Goal: Task Accomplishment & Management: Complete application form

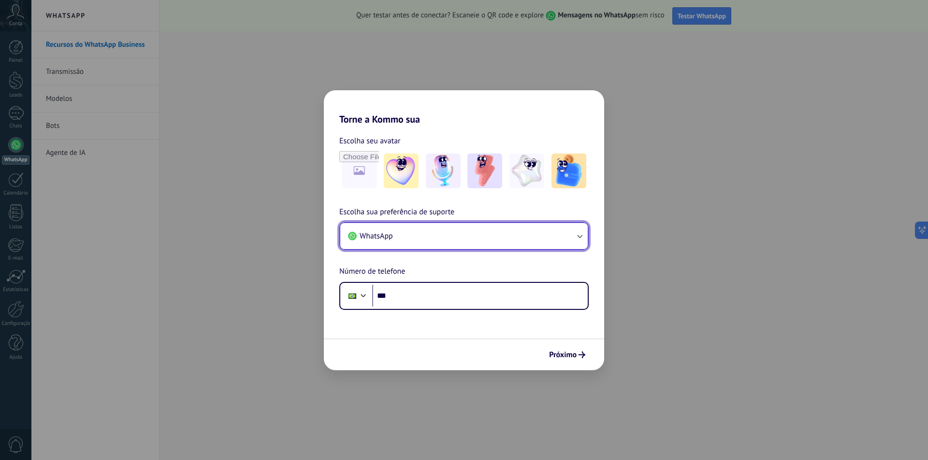
click at [402, 237] on button "WhatsApp" at bounding box center [463, 236] width 247 height 26
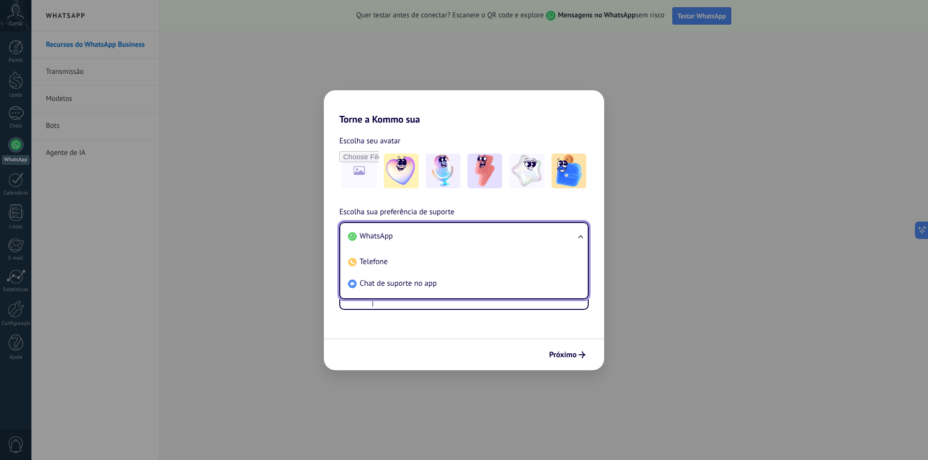
click at [402, 237] on li "WhatsApp" at bounding box center [462, 237] width 236 height 22
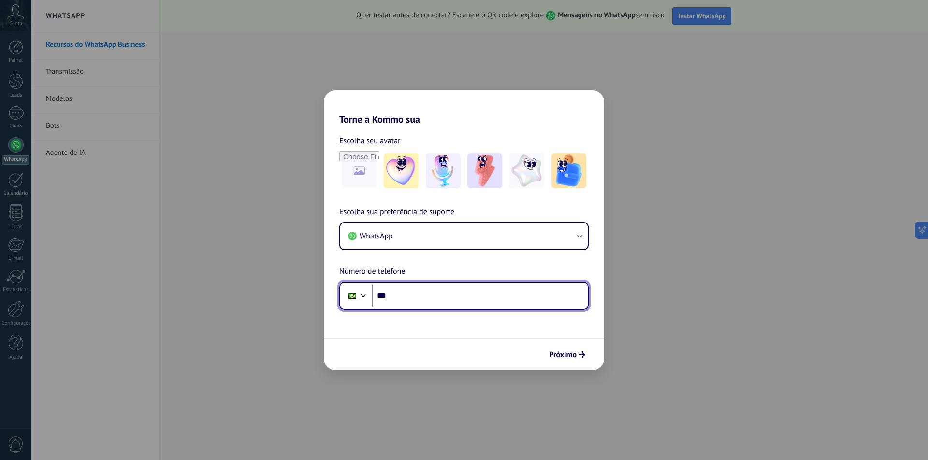
click at [403, 295] on input "***" at bounding box center [479, 296] width 215 height 22
type input "**********"
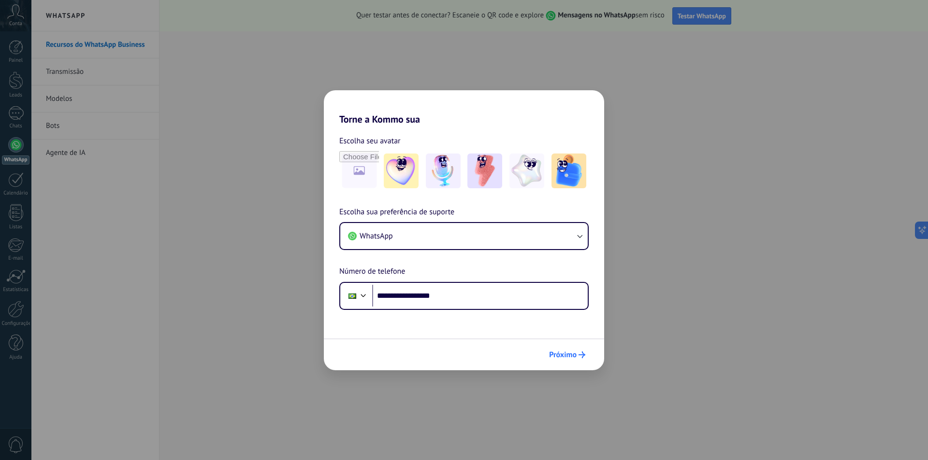
click at [562, 358] on span "Próximo" at bounding box center [563, 355] width 28 height 7
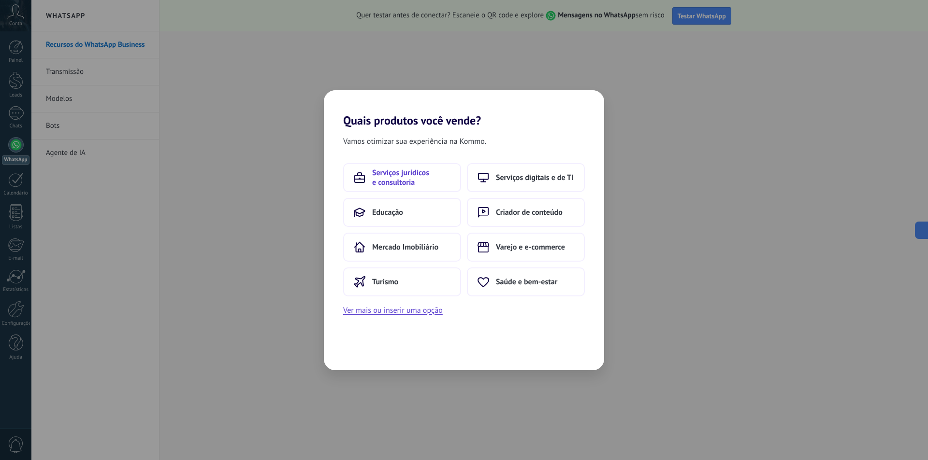
click at [421, 178] on span "Serviços jurídicos e consultoria" at bounding box center [411, 177] width 78 height 19
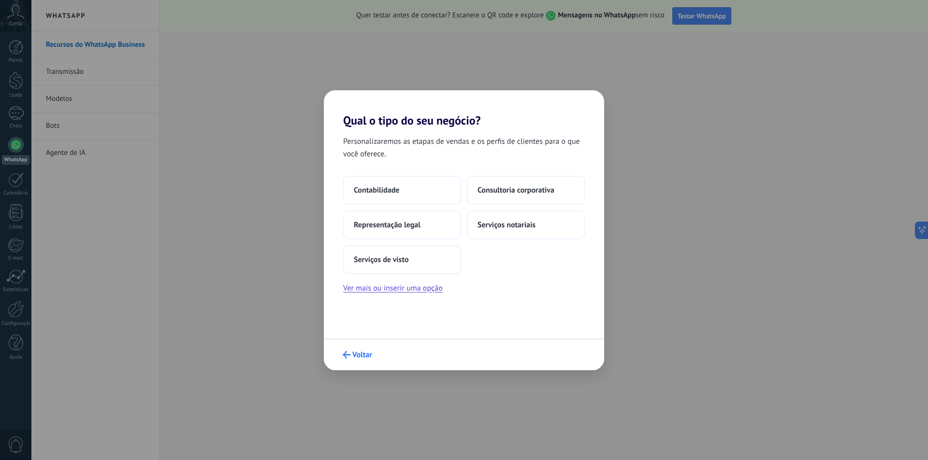
click at [358, 358] on span "Voltar" at bounding box center [362, 355] width 20 height 7
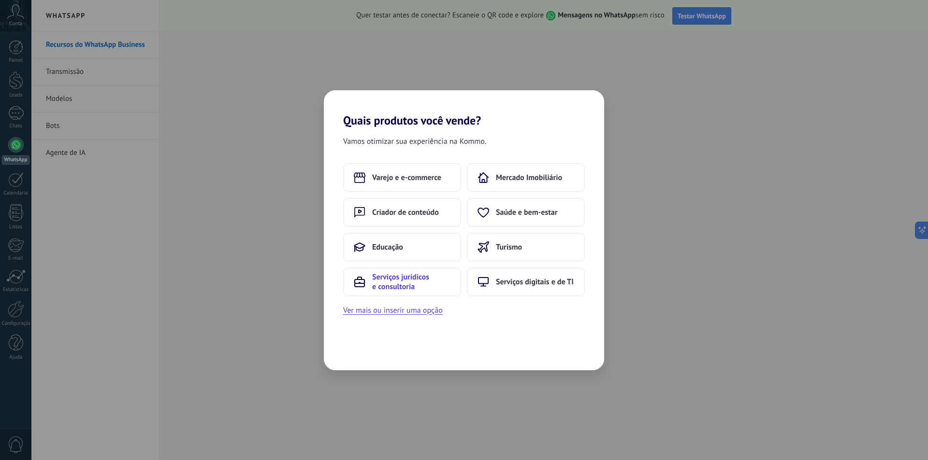
click at [406, 281] on span "Serviços jurídicos e consultoria" at bounding box center [411, 281] width 78 height 19
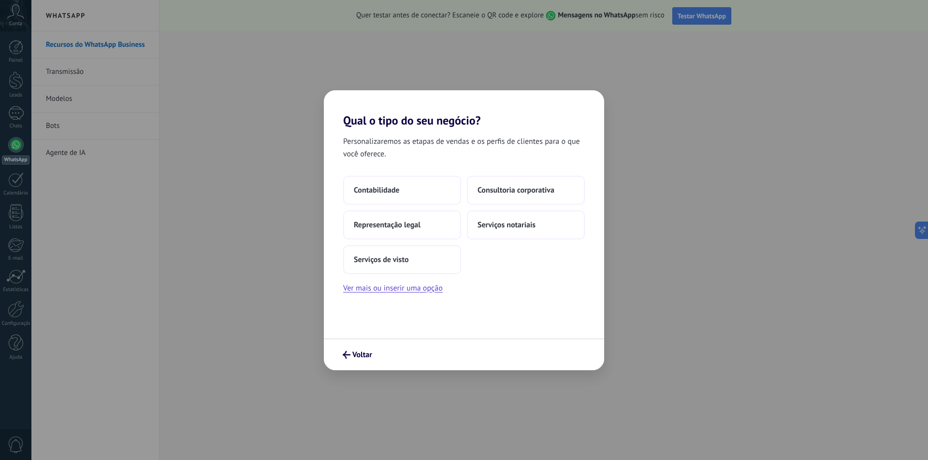
click at [419, 295] on div "Personalizaremos as etapas de vendas e os perfis de clientes para o que você of…" at bounding box center [464, 233] width 280 height 211
click at [419, 291] on button "Ver mais ou inserir uma opção" at bounding box center [393, 288] width 100 height 13
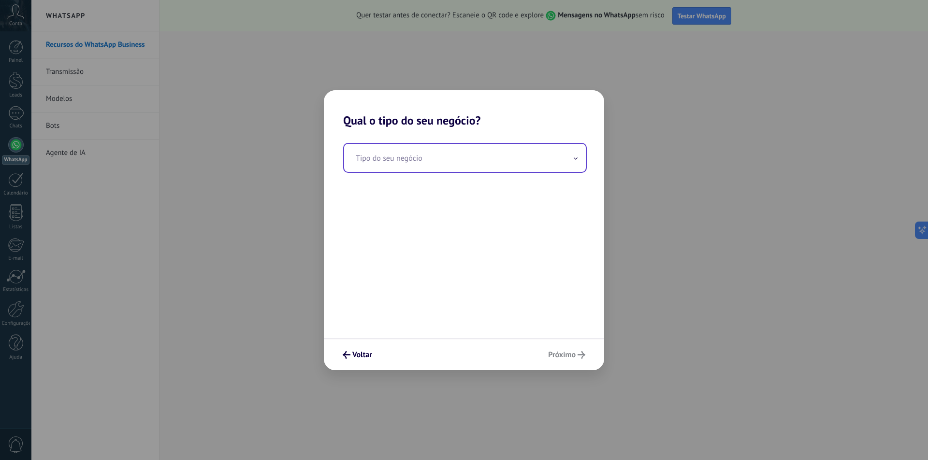
click at [407, 153] on input "text" at bounding box center [465, 158] width 242 height 28
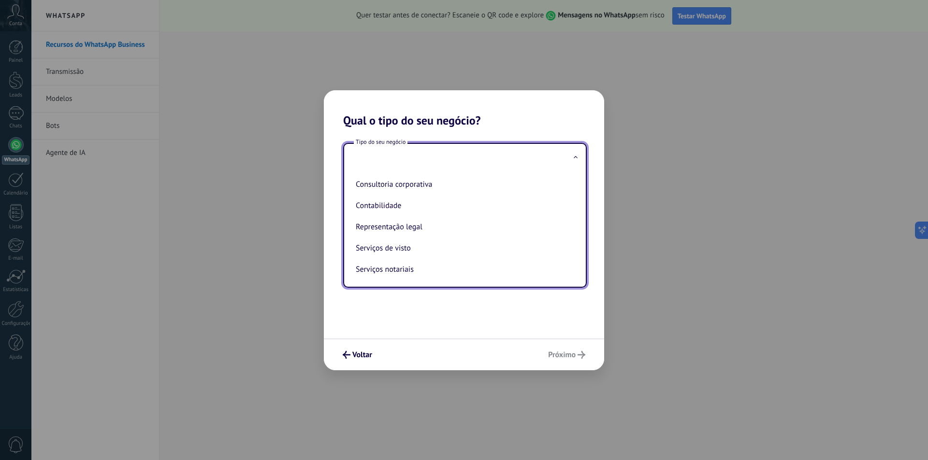
click at [420, 161] on input "text" at bounding box center [465, 158] width 242 height 28
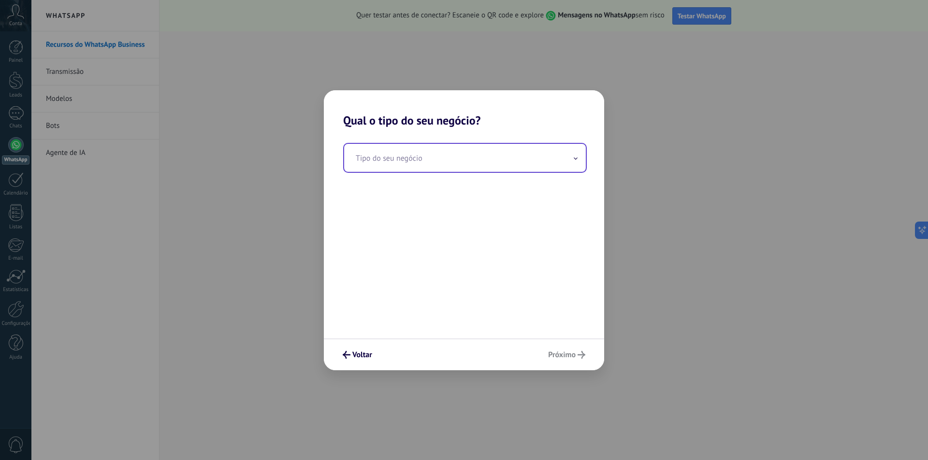
click at [420, 161] on input "text" at bounding box center [465, 158] width 242 height 28
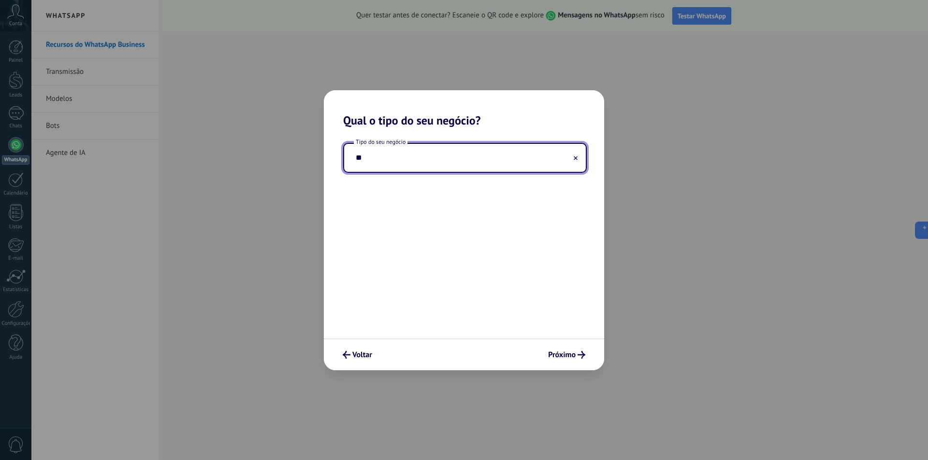
type input "*"
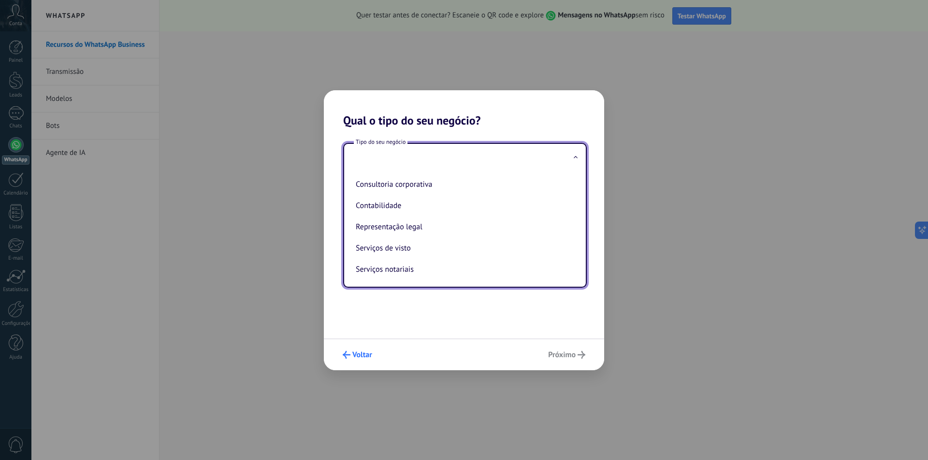
click at [355, 355] on span "Voltar" at bounding box center [362, 355] width 20 height 7
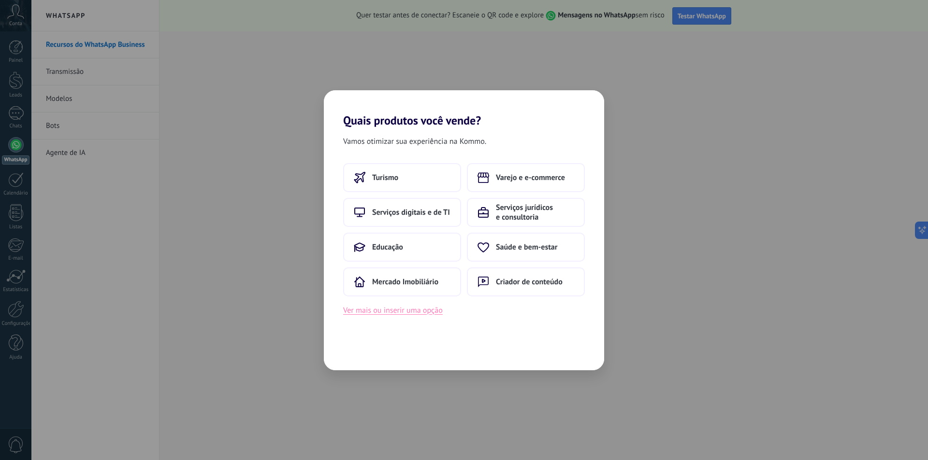
click at [407, 315] on button "Ver mais ou inserir uma opção" at bounding box center [393, 310] width 100 height 13
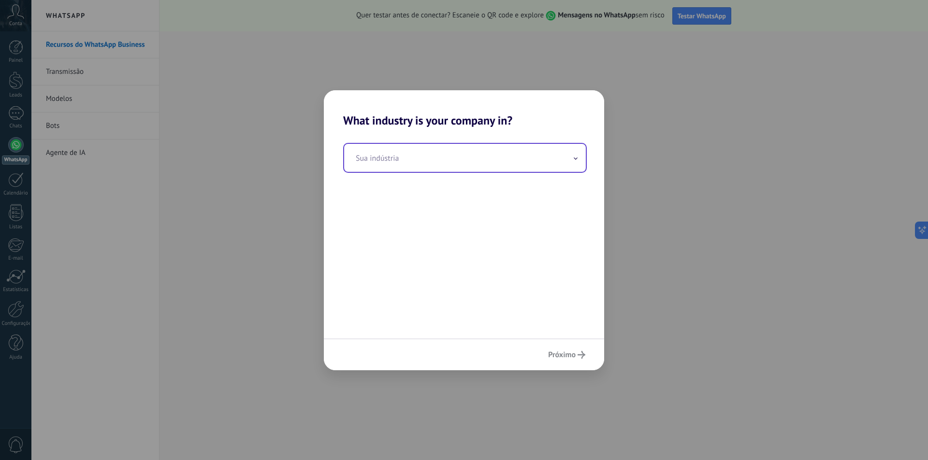
click at [430, 165] on input "text" at bounding box center [465, 158] width 242 height 28
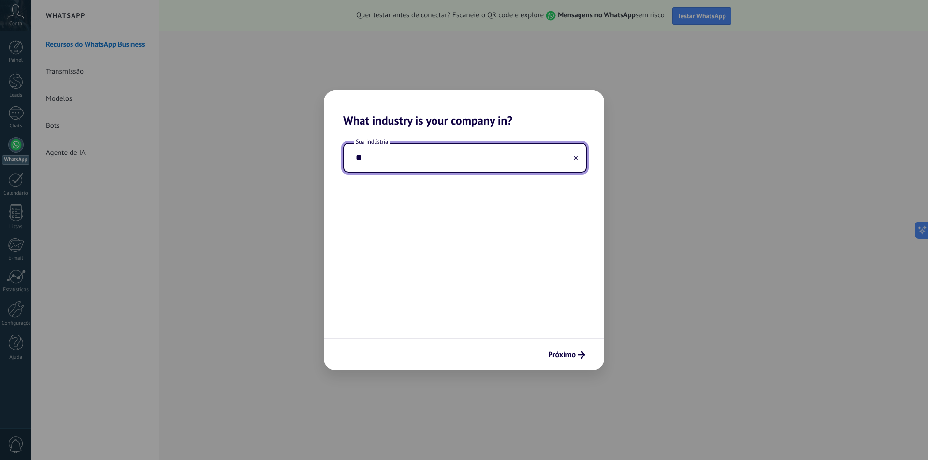
type input "*"
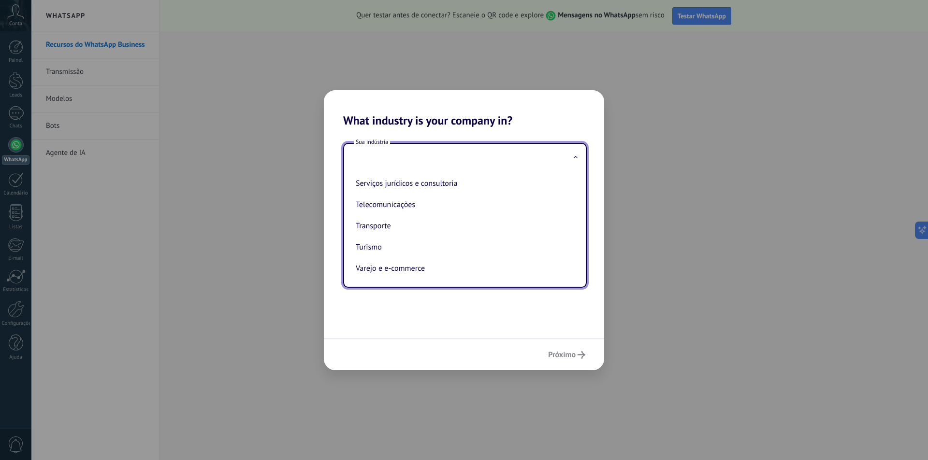
scroll to position [208, 0]
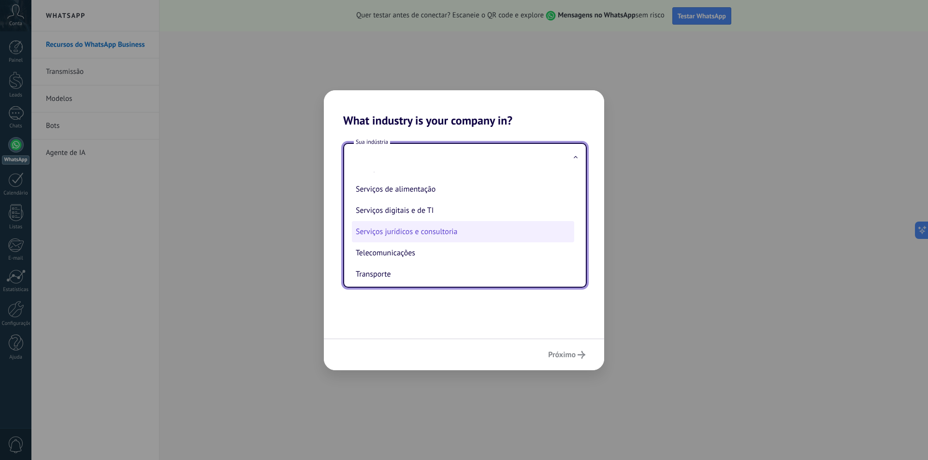
click at [453, 234] on li "Serviços jurídicos e consultoria" at bounding box center [463, 231] width 222 height 21
type input "**********"
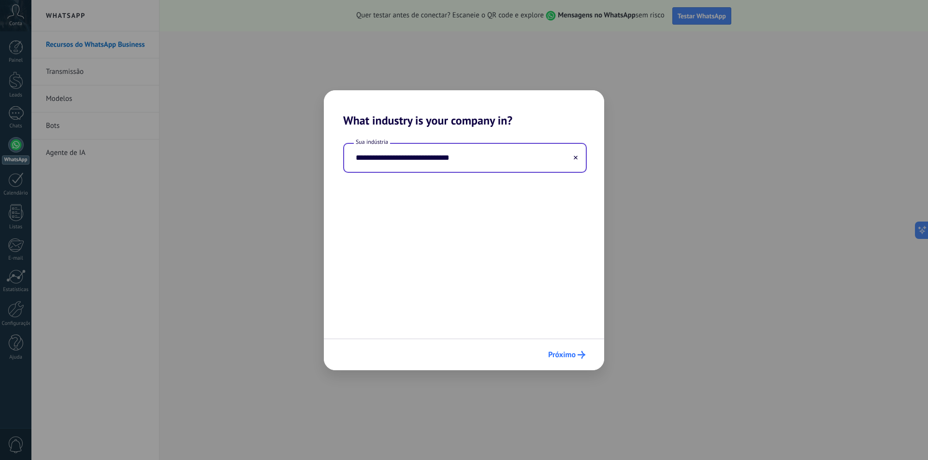
click at [558, 354] on span "Próximo" at bounding box center [562, 355] width 28 height 7
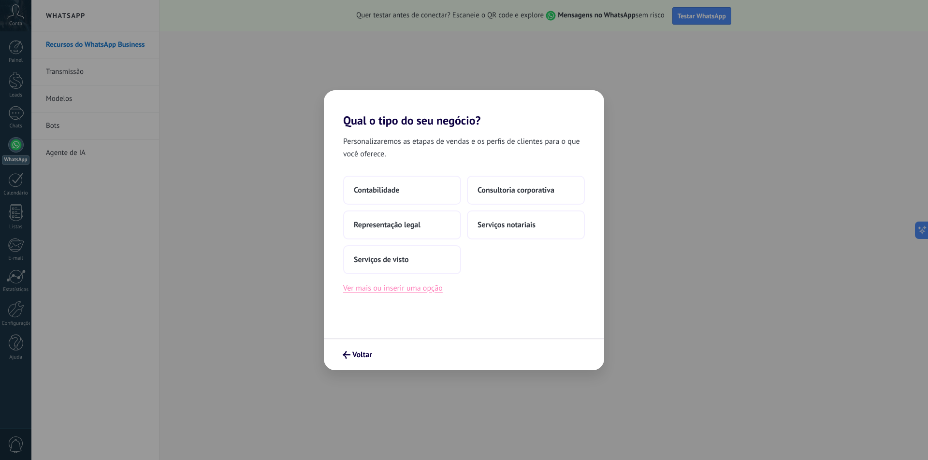
click at [399, 289] on button "Ver mais ou inserir uma opção" at bounding box center [393, 288] width 100 height 13
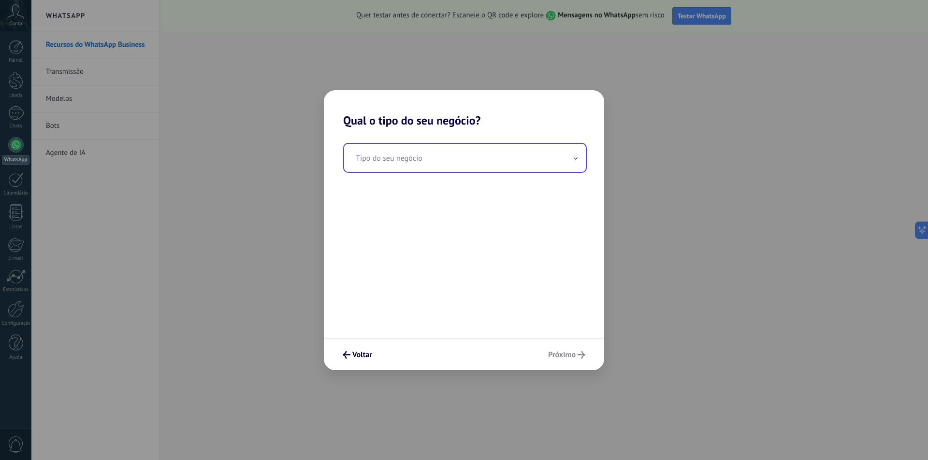
click at [439, 157] on input "text" at bounding box center [465, 158] width 242 height 28
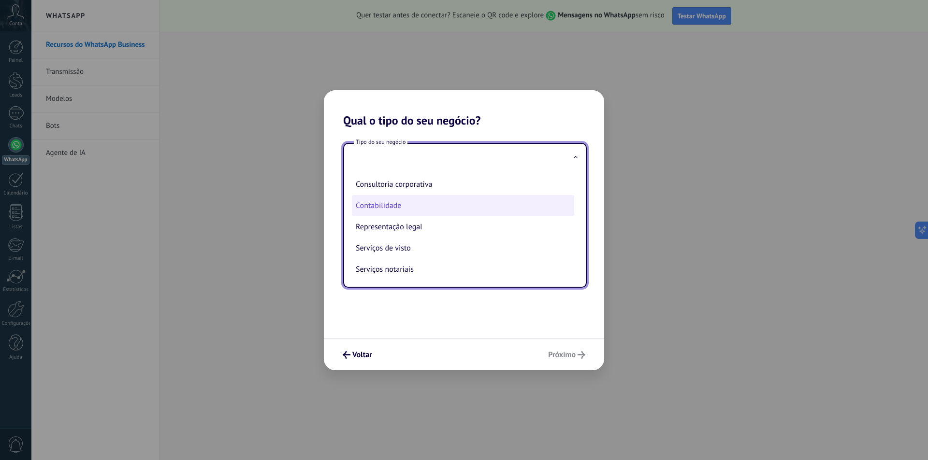
scroll to position [1, 0]
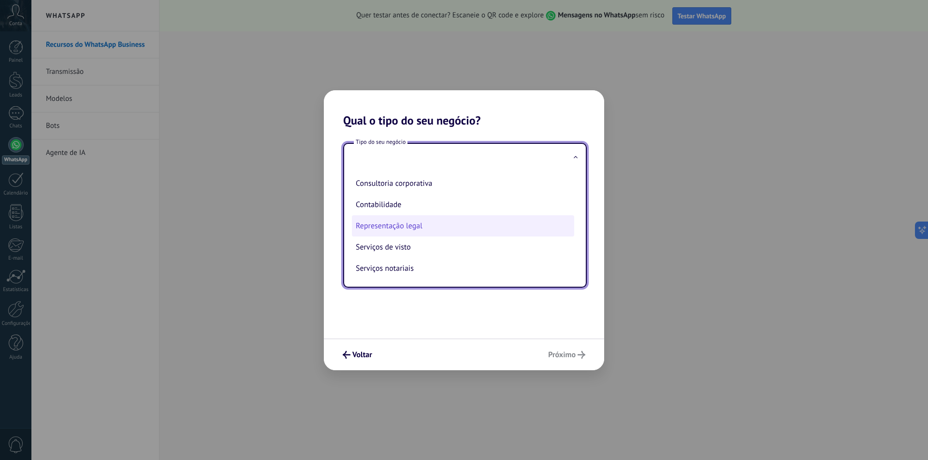
click at [450, 224] on li "Representação legal" at bounding box center [463, 225] width 222 height 21
type input "**********"
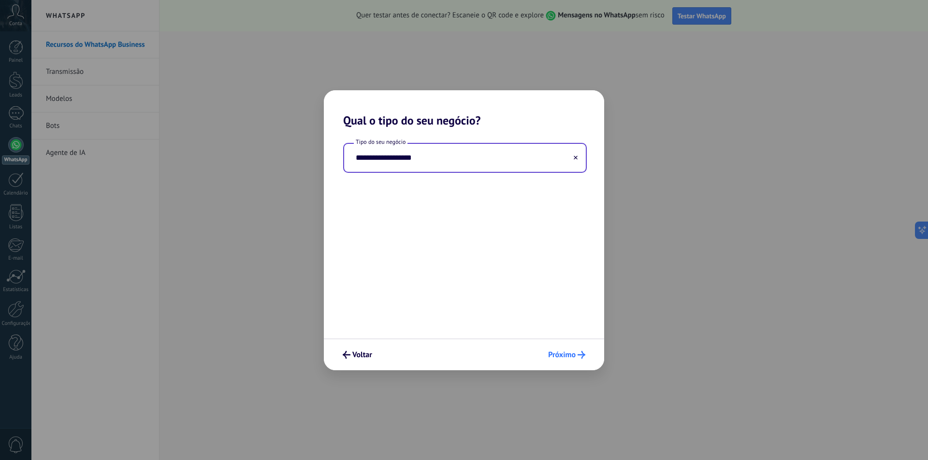
click at [560, 350] on button "Próximo" at bounding box center [567, 355] width 46 height 16
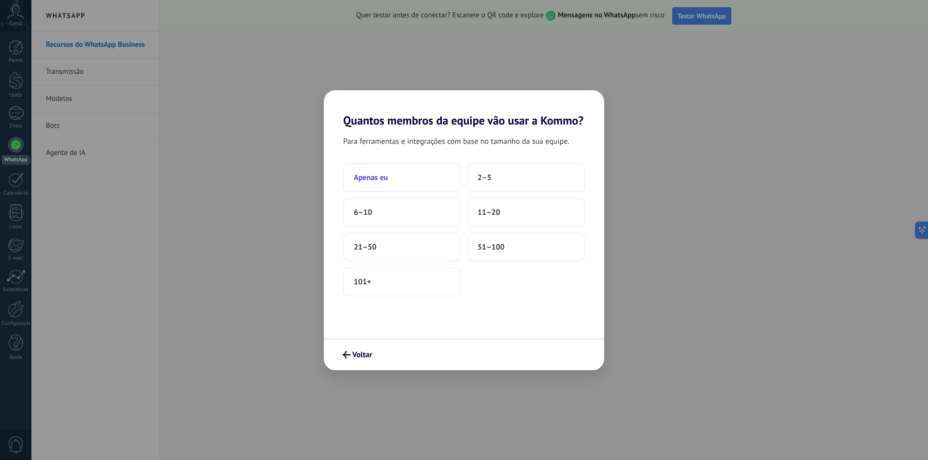
click at [406, 170] on button "Apenas eu" at bounding box center [402, 177] width 118 height 29
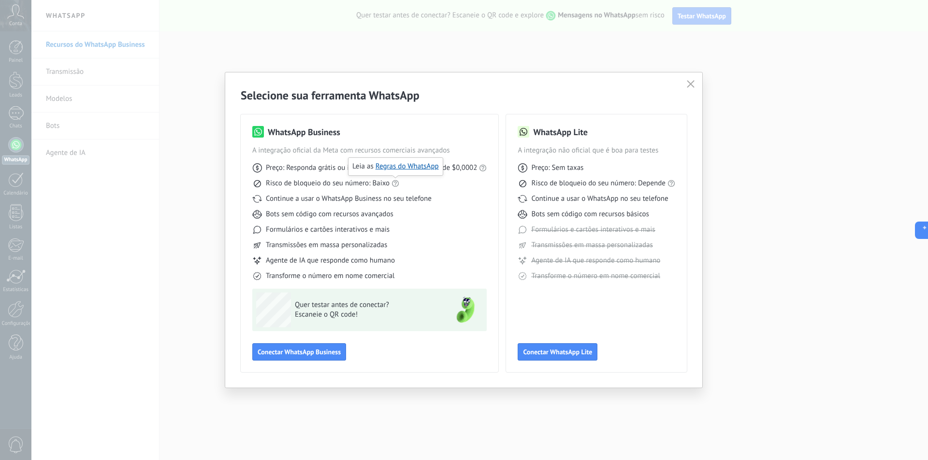
click at [394, 185] on icon at bounding box center [395, 184] width 8 height 8
click at [466, 203] on div "Continue a usar o WhatsApp Business no seu telefone" at bounding box center [369, 199] width 234 height 10
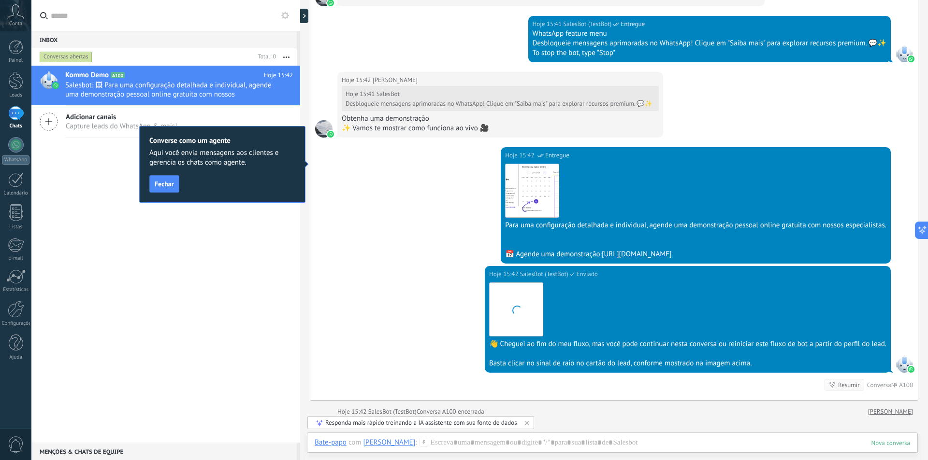
scroll to position [917, 0]
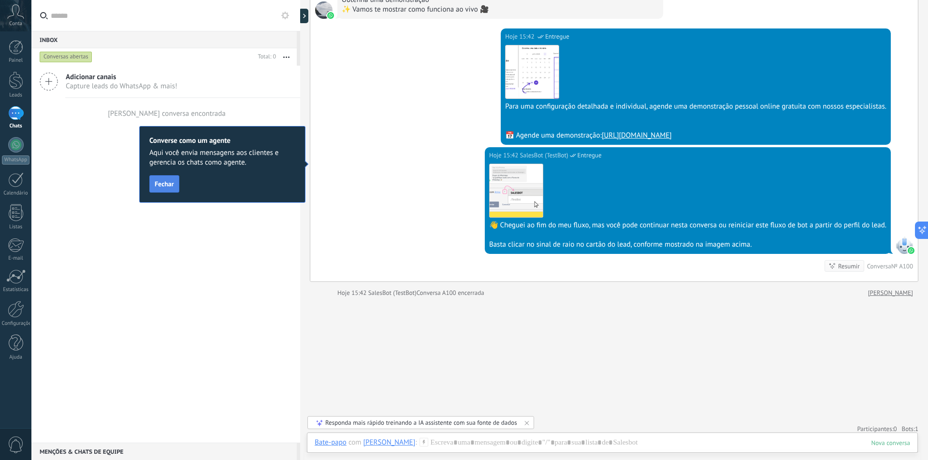
click at [160, 183] on span "Fechar" at bounding box center [164, 184] width 19 height 7
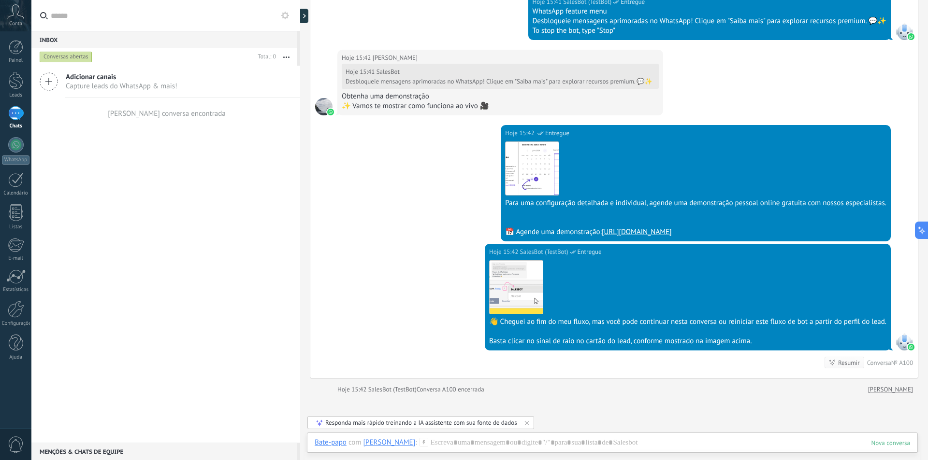
scroll to position [923, 0]
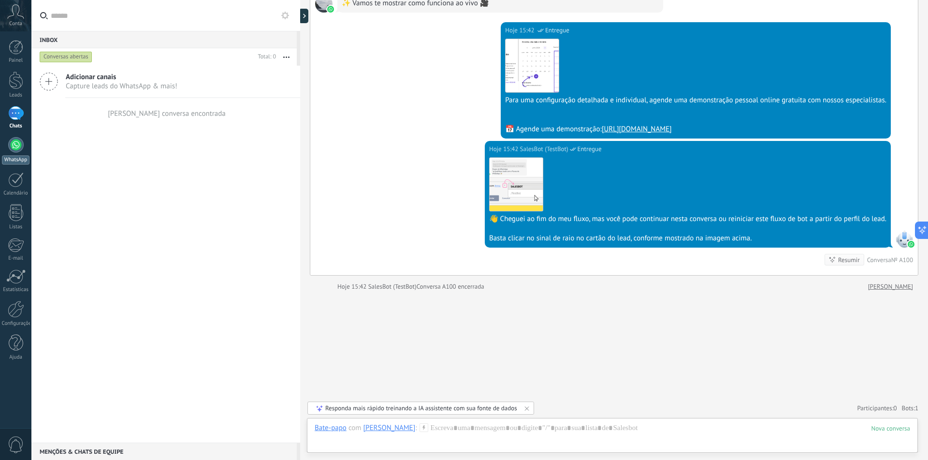
click at [18, 143] on div at bounding box center [15, 144] width 15 height 15
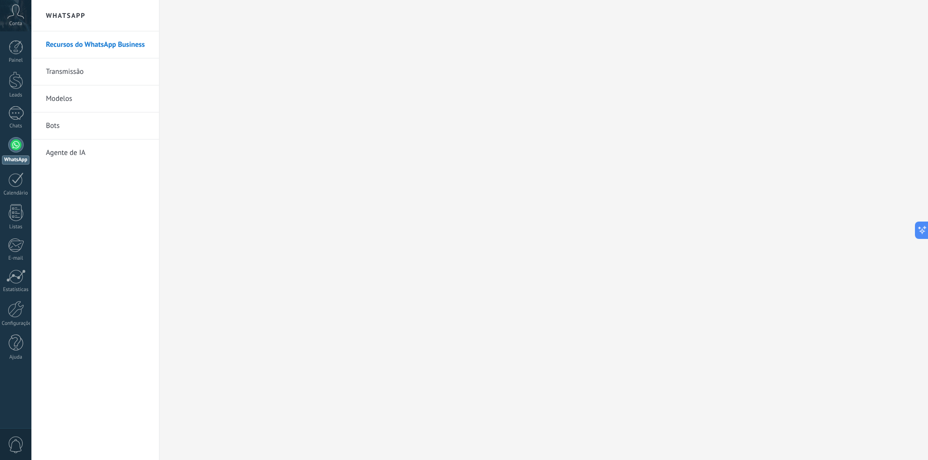
click at [106, 90] on link "Modelos" at bounding box center [97, 99] width 103 height 27
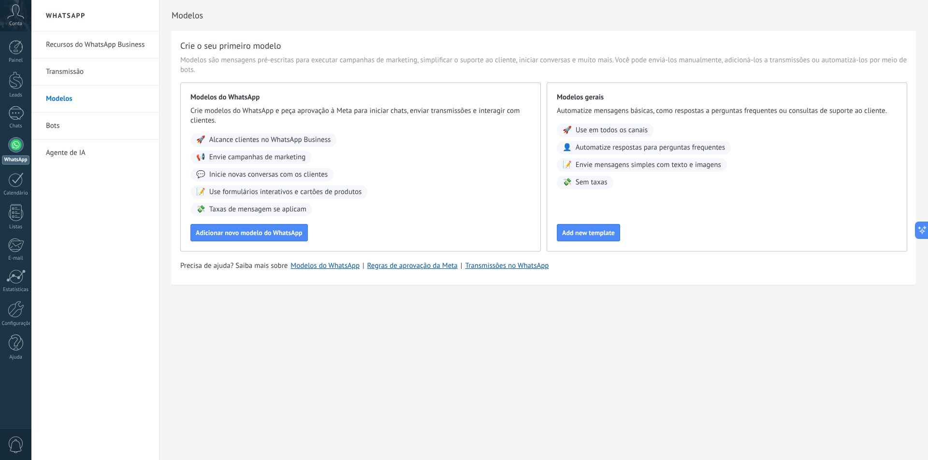
drag, startPoint x: 103, startPoint y: 81, endPoint x: 103, endPoint y: 76, distance: 5.3
click at [103, 81] on link "Transmissão" at bounding box center [97, 71] width 103 height 27
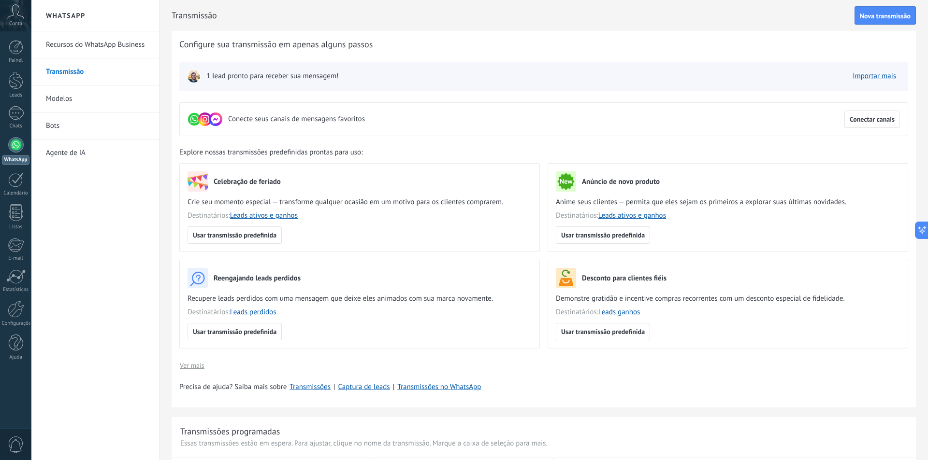
click at [270, 77] on span "1 lead pronto para receber sua mensagem!" at bounding box center [272, 77] width 132 height 10
click at [198, 78] on img at bounding box center [194, 77] width 14 height 14
click at [196, 79] on img at bounding box center [194, 77] width 14 height 14
click at [82, 116] on link "Bots" at bounding box center [97, 126] width 103 height 27
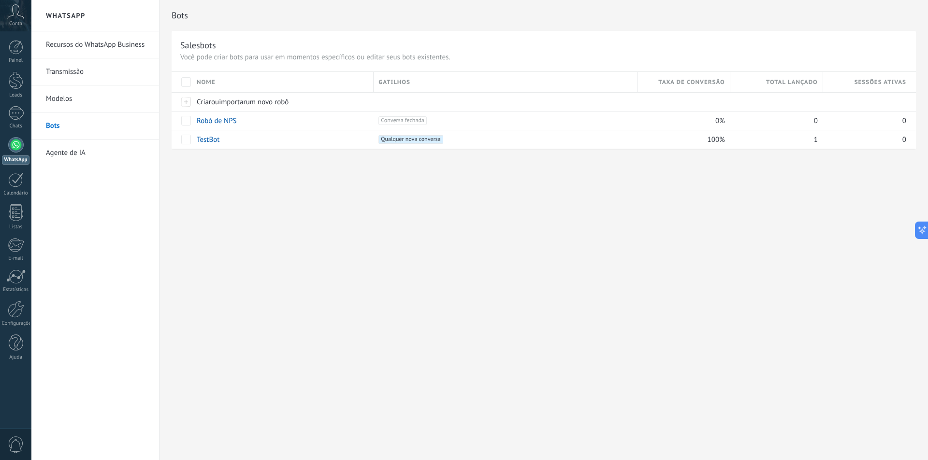
click at [75, 157] on link "Agente de IA" at bounding box center [97, 153] width 103 height 27
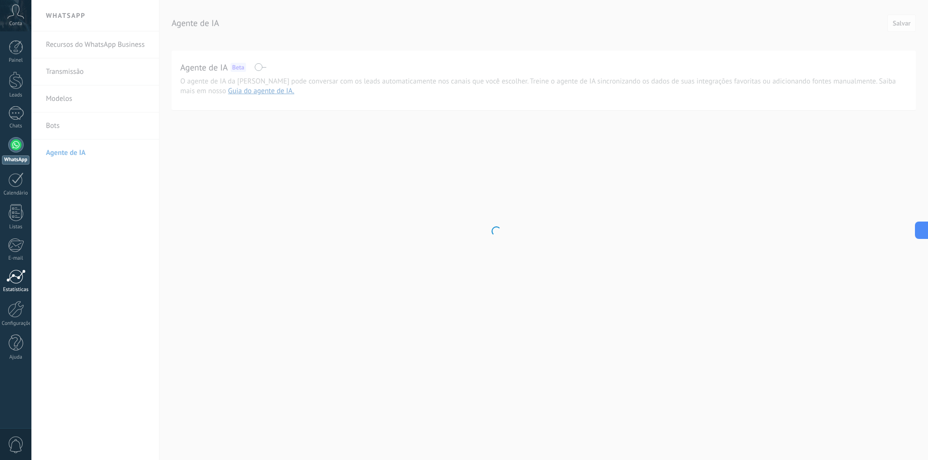
click at [21, 285] on link "Estatísticas" at bounding box center [15, 282] width 31 height 24
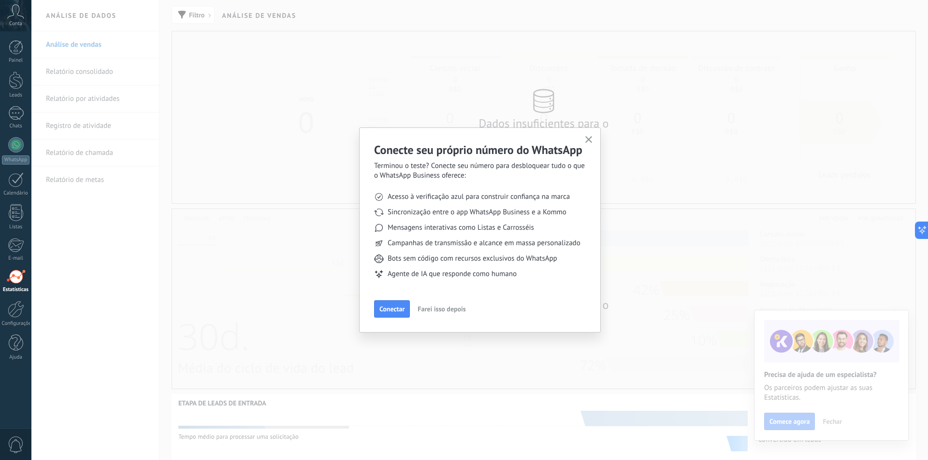
click at [584, 141] on button "button" at bounding box center [589, 140] width 12 height 13
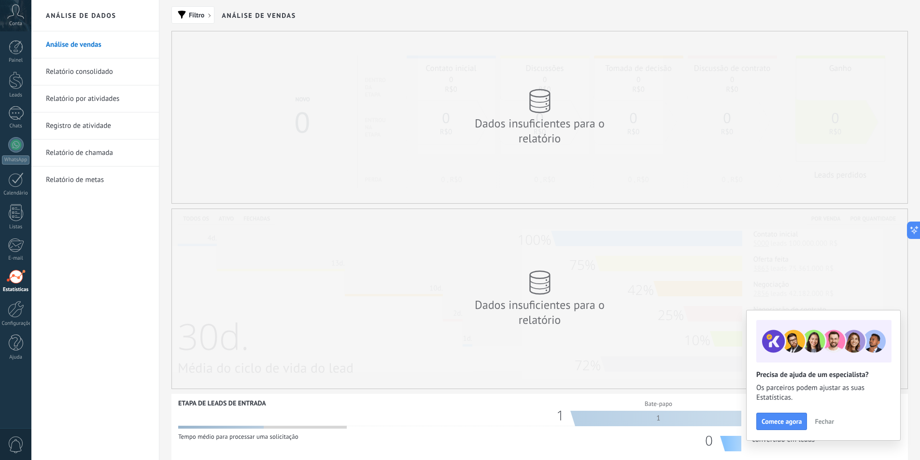
click at [829, 422] on span "Fechar" at bounding box center [824, 421] width 19 height 7
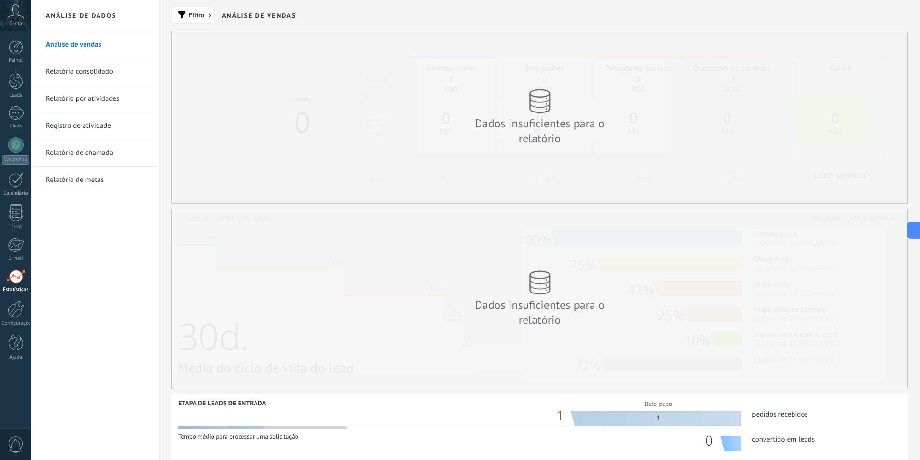
click at [91, 45] on link "Análise de vendas" at bounding box center [97, 44] width 103 height 27
click at [18, 42] on div at bounding box center [16, 47] width 14 height 14
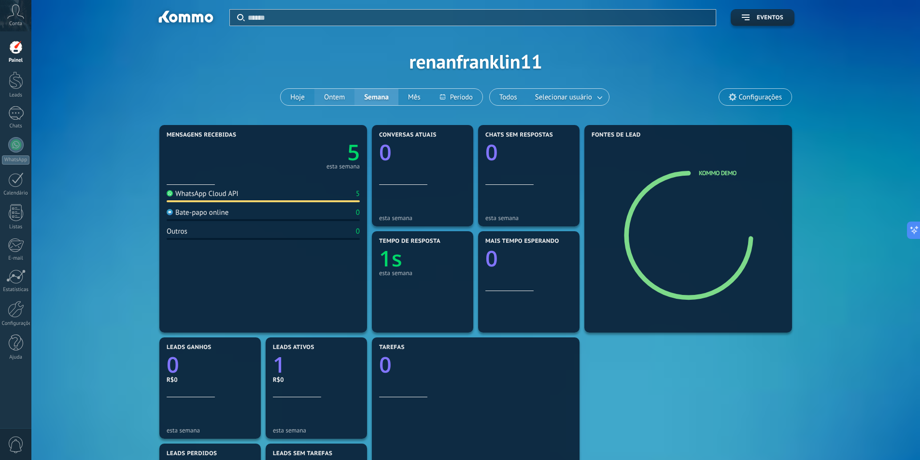
click at [328, 100] on button "Ontem" at bounding box center [335, 97] width 40 height 16
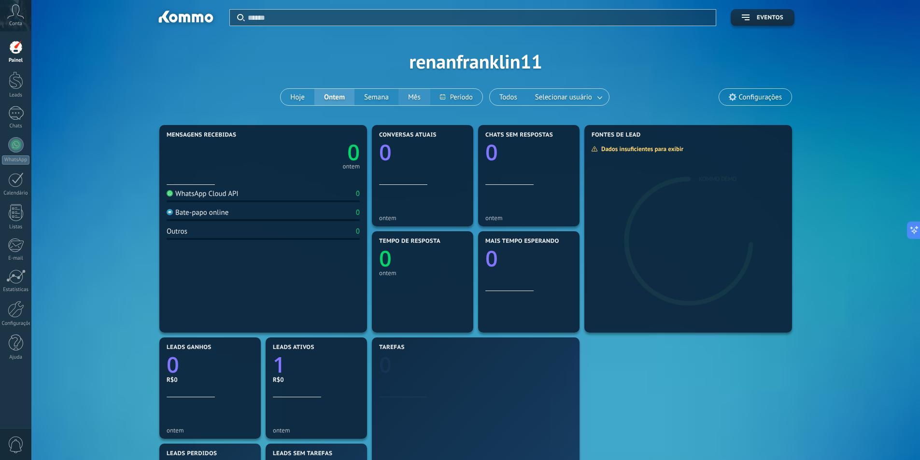
click at [420, 97] on button "Mês" at bounding box center [415, 97] width 32 height 16
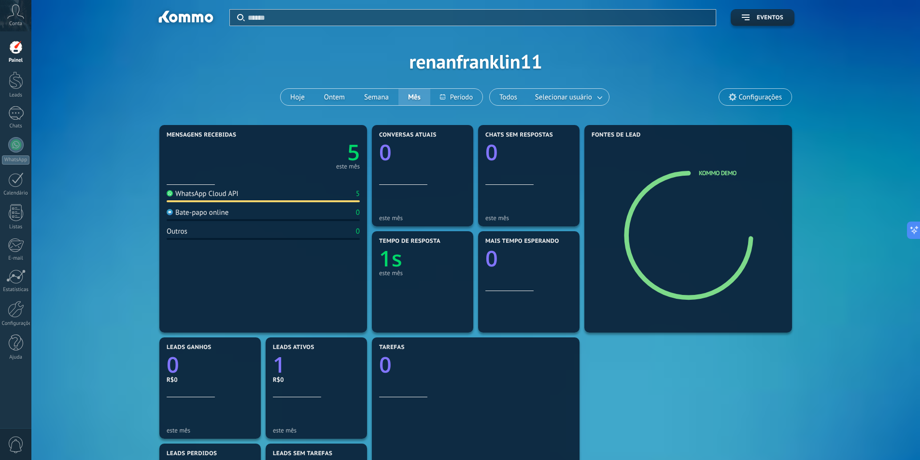
click at [241, 198] on div at bounding box center [243, 193] width 4 height 9
click at [26, 85] on link "Leads" at bounding box center [15, 85] width 31 height 27
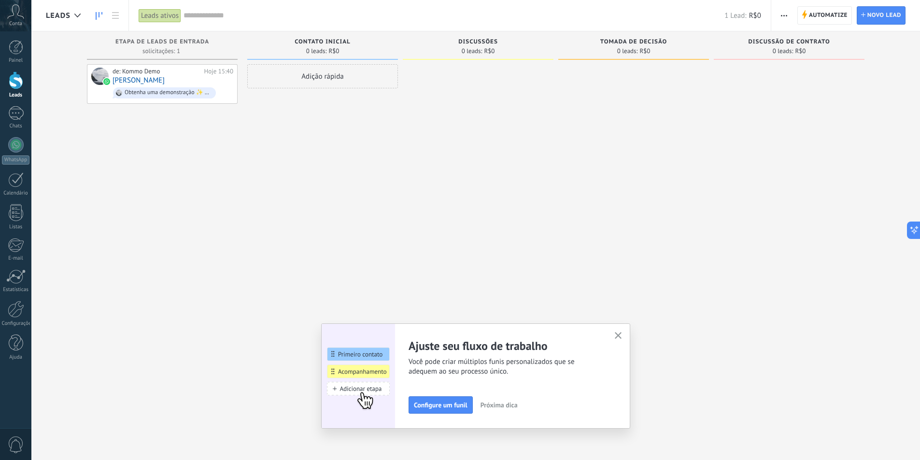
click at [622, 336] on icon "button" at bounding box center [618, 335] width 7 height 7
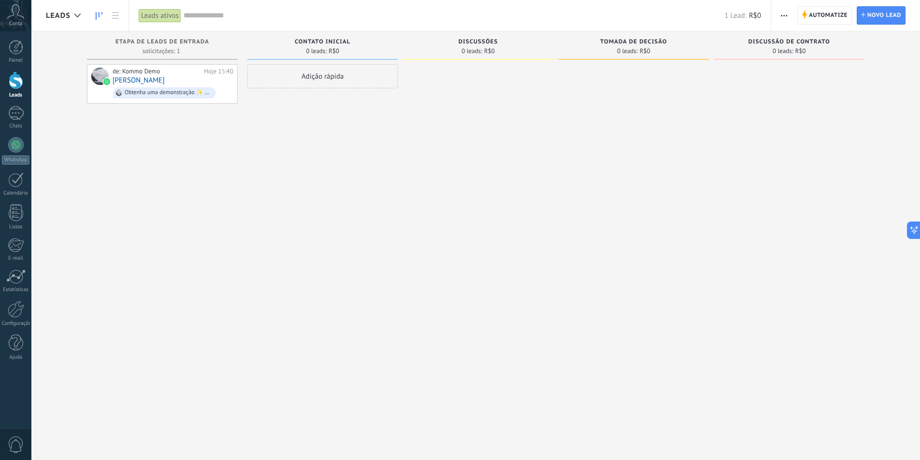
click at [14, 14] on icon at bounding box center [15, 11] width 17 height 14
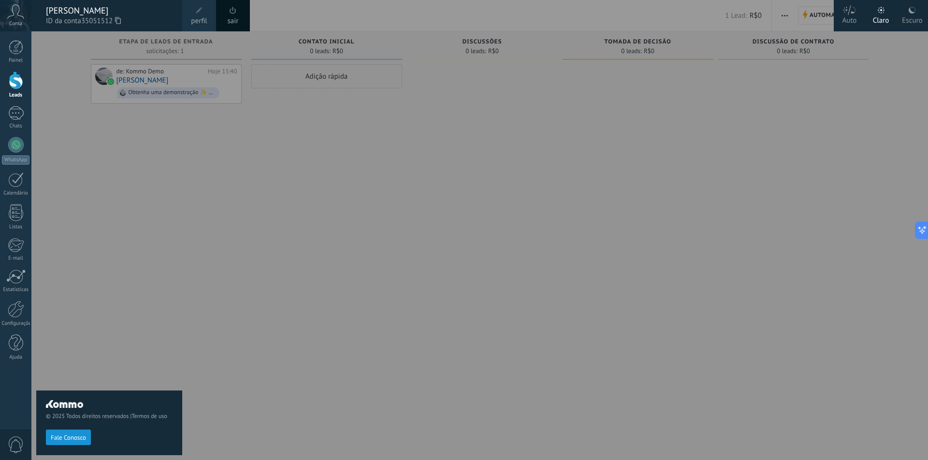
click at [192, 18] on span "perfil" at bounding box center [199, 21] width 16 height 11
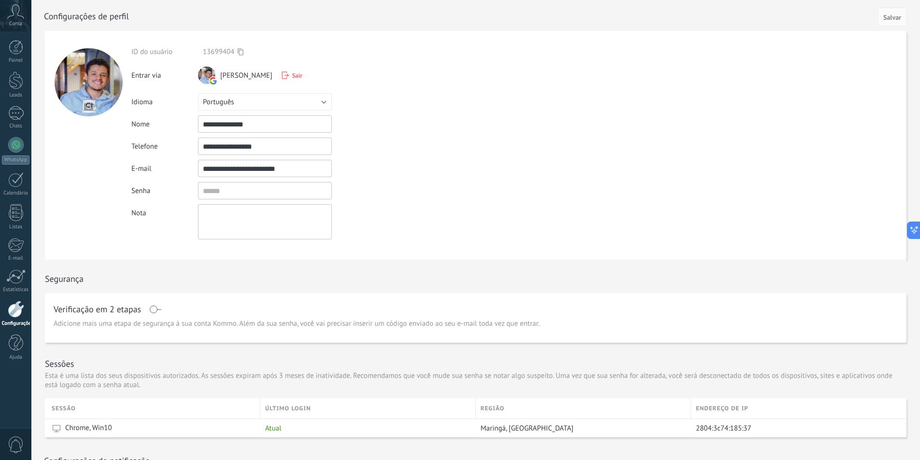
scroll to position [168, 0]
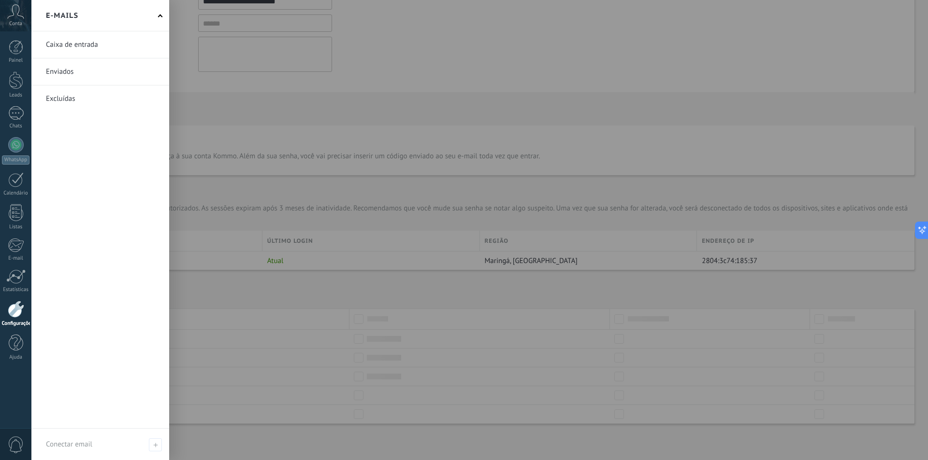
click at [75, 46] on link at bounding box center [100, 44] width 138 height 27
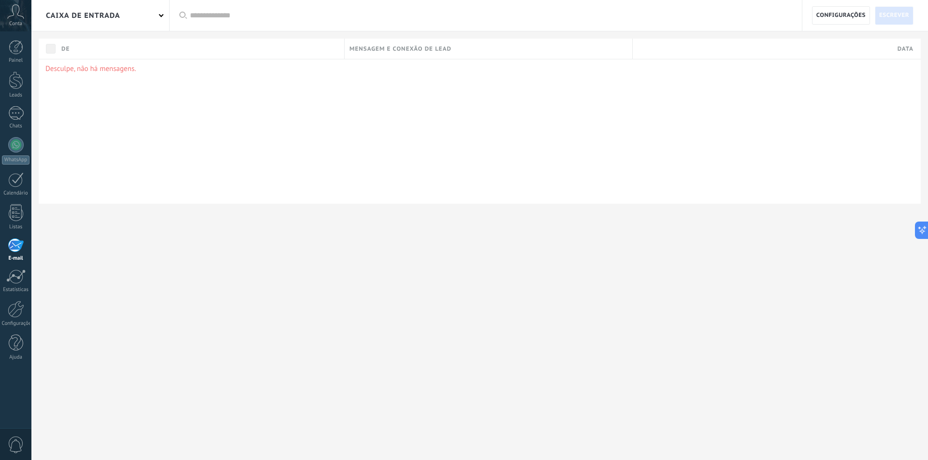
click at [15, 25] on span "Conta" at bounding box center [15, 24] width 13 height 6
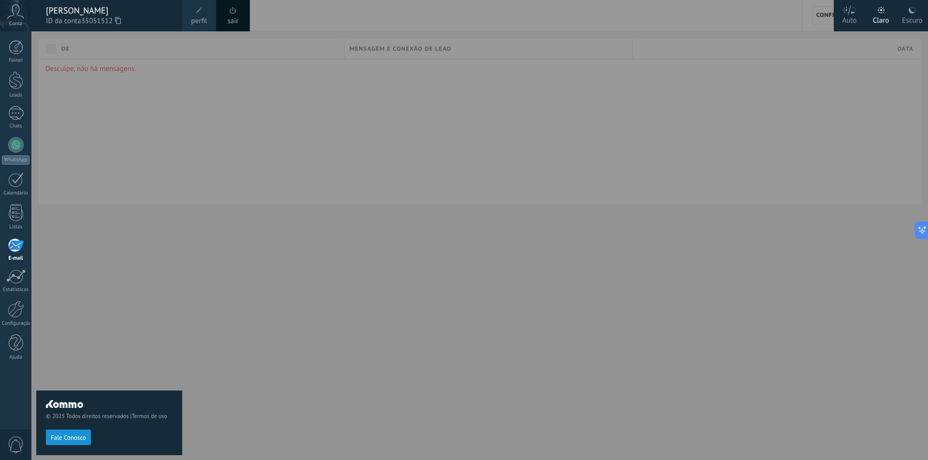
click at [15, 25] on span "Conta" at bounding box center [15, 24] width 13 height 6
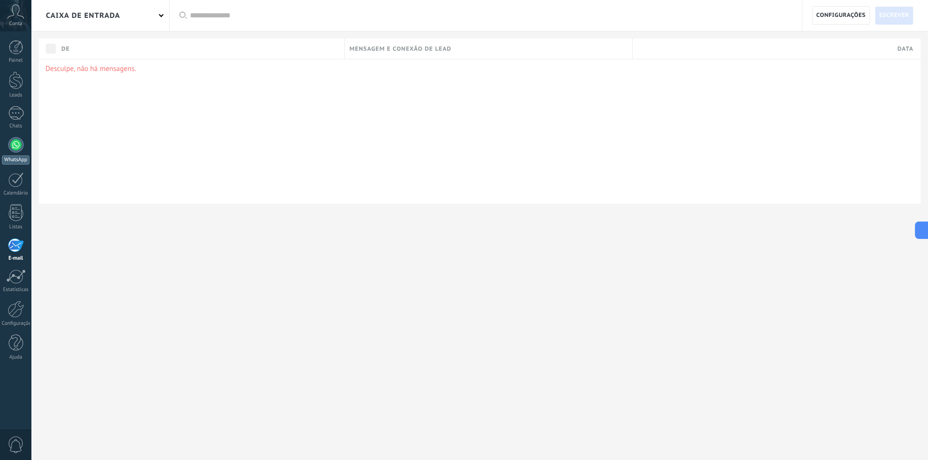
click at [11, 152] on link "WhatsApp" at bounding box center [15, 151] width 31 height 28
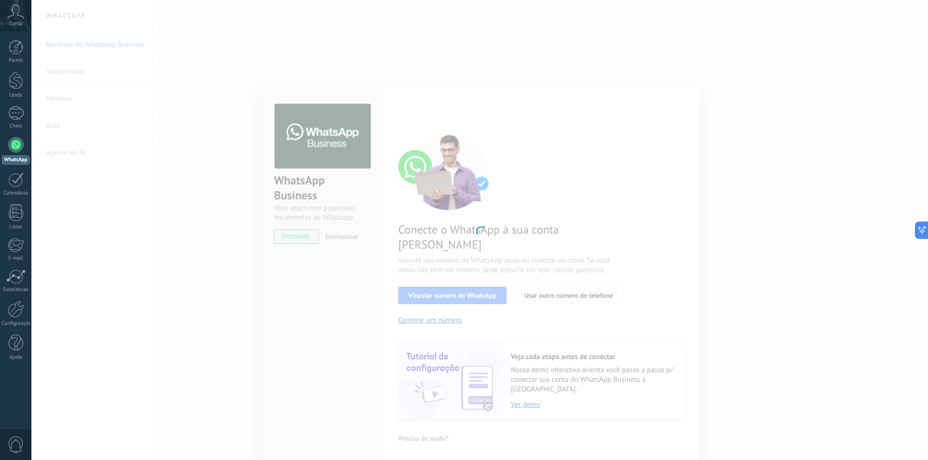
click at [18, 26] on span "Conta" at bounding box center [15, 24] width 13 height 6
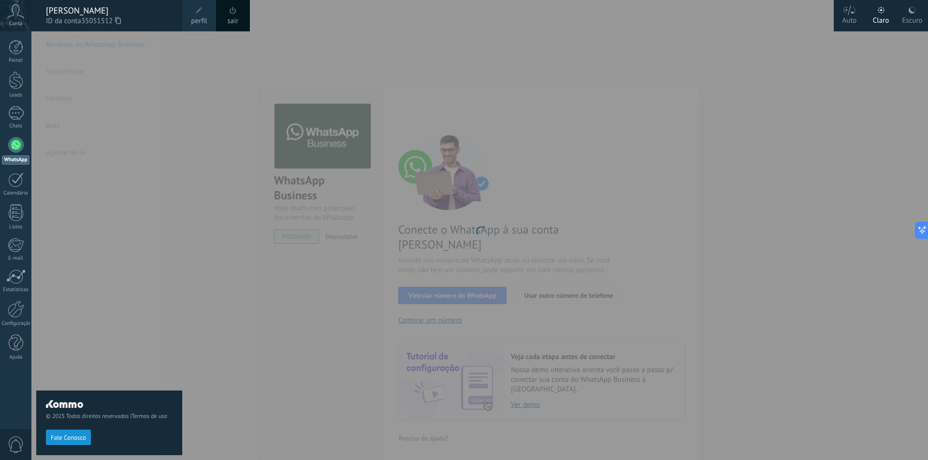
click at [226, 16] on div "sair" at bounding box center [233, 15] width 34 height 31
